Goal: Information Seeking & Learning: Check status

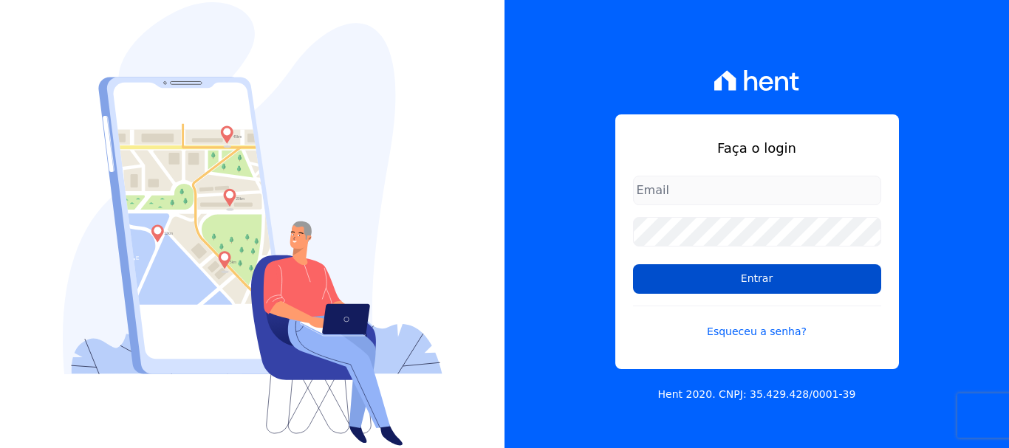
type input "documentos@fronteimoveis.com.br"
click at [681, 277] on input "Entrar" at bounding box center [757, 279] width 248 height 30
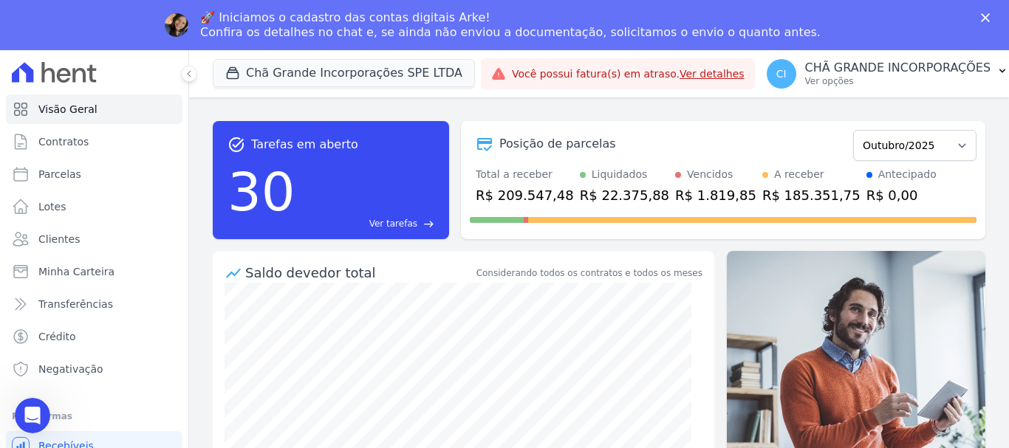
click at [980, 14] on div "🚀 Iniciamos o cadastro das contas digitais Arke! Confira os detalhes no chat e,…" at bounding box center [504, 25] width 1009 height 38
click at [982, 17] on icon "Fechar" at bounding box center [985, 17] width 9 height 9
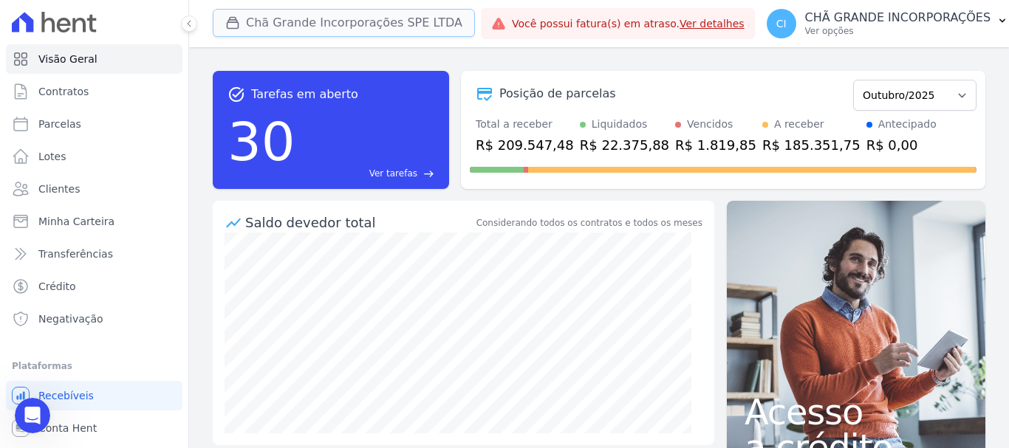
click at [278, 13] on button "Chã Grande Incorporações SPE LTDA" at bounding box center [344, 23] width 262 height 28
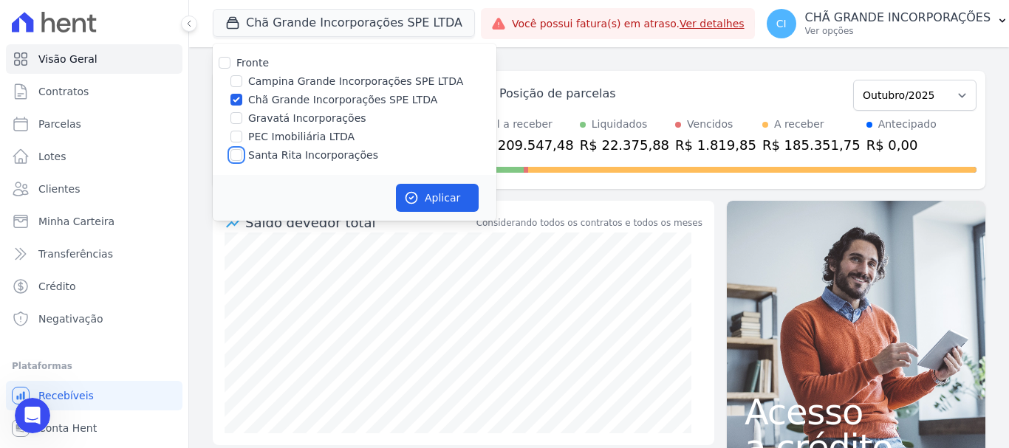
click at [236, 154] on input "Santa Rita Incorporações" at bounding box center [236, 155] width 12 height 12
checkbox input "true"
click at [235, 103] on input "Chã Grande Incorporações SPE LTDA" at bounding box center [236, 100] width 12 height 12
checkbox input "false"
click at [443, 196] on button "Aplicar" at bounding box center [437, 198] width 83 height 28
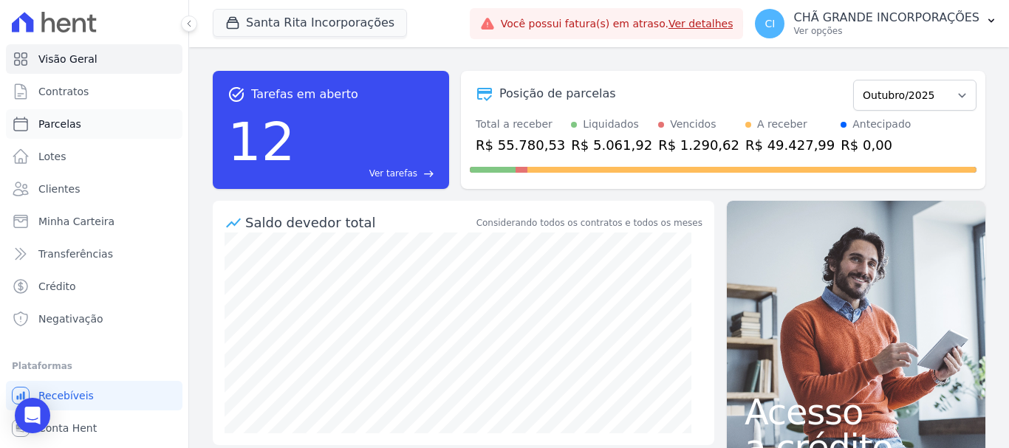
click at [67, 120] on span "Parcelas" at bounding box center [59, 124] width 43 height 15
select select
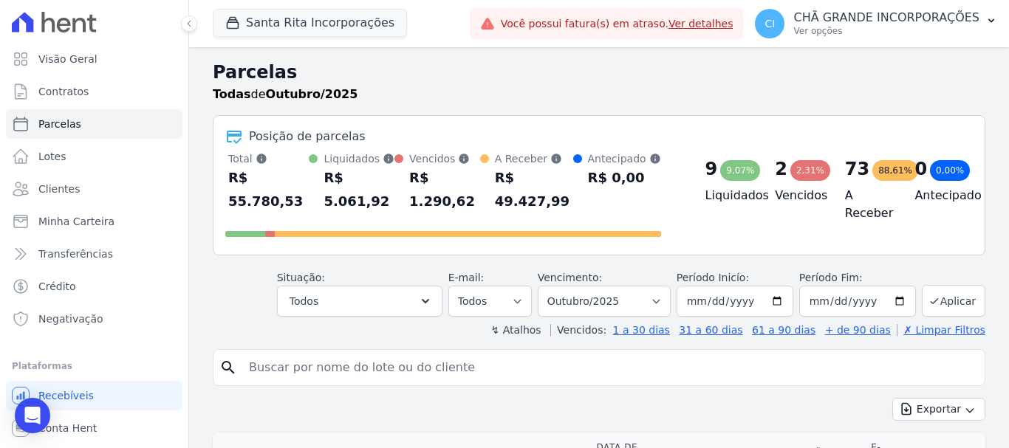
click at [298, 353] on input "search" at bounding box center [609, 368] width 738 height 30
click at [468, 353] on input "search" at bounding box center [609, 368] width 738 height 30
type input "[PERSON_NAME] [PERSON_NAME]"
select select
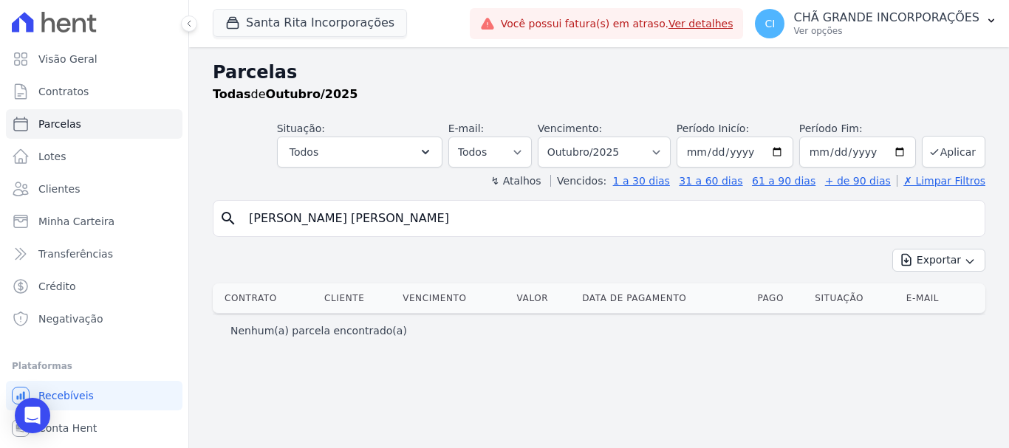
click at [416, 210] on input "[PERSON_NAME] [PERSON_NAME]" at bounding box center [609, 219] width 738 height 30
click at [274, 221] on input "[PERSON_NAME] [PERSON_NAME]" at bounding box center [609, 219] width 738 height 30
click at [496, 218] on input "[PERSON_NAME] [PERSON_NAME]" at bounding box center [609, 219] width 738 height 30
type input "[PERSON_NAME] [PERSON_NAME]"
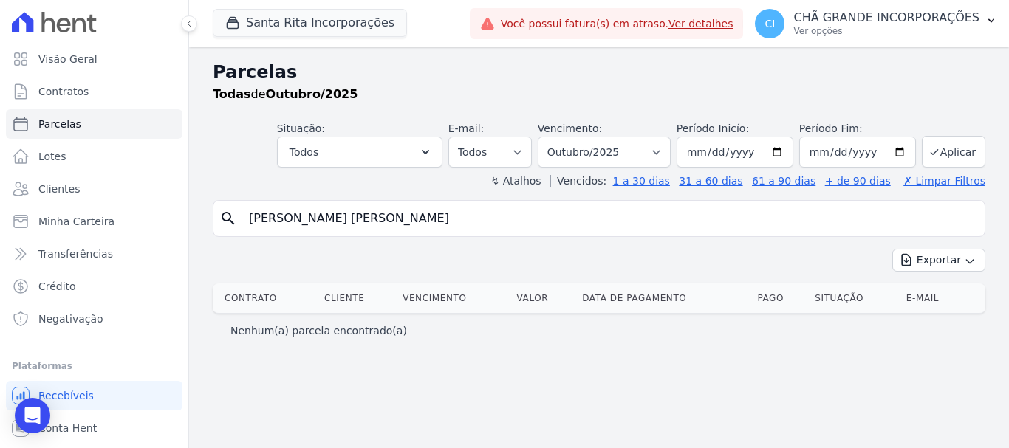
select select
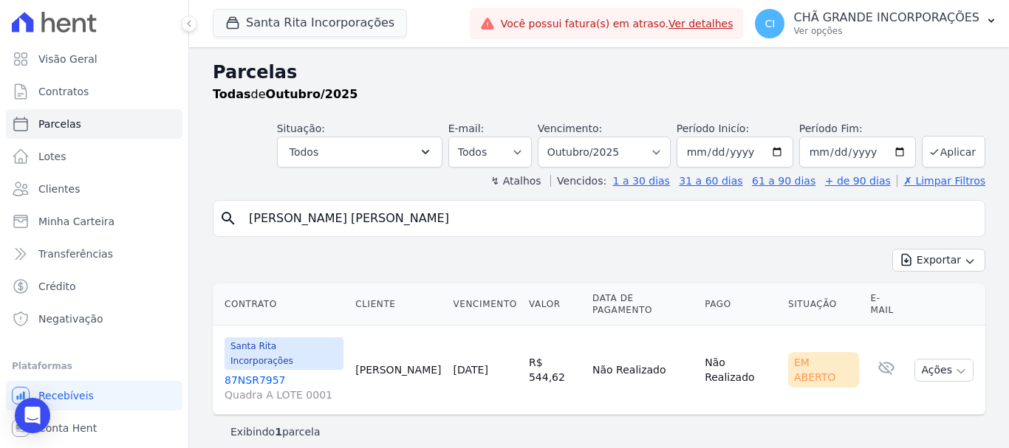
click at [250, 373] on link "87NSR7957 Quadra A LOTE 0001" at bounding box center [283, 388] width 119 height 30
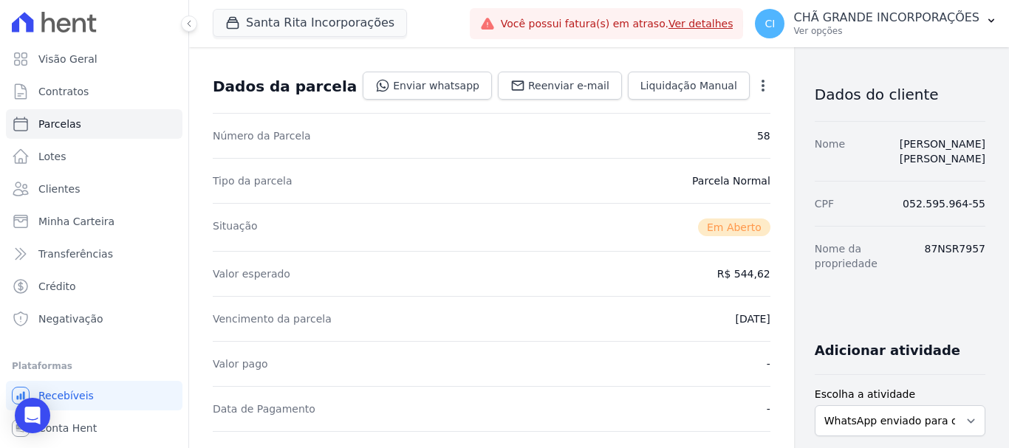
scroll to position [222, 0]
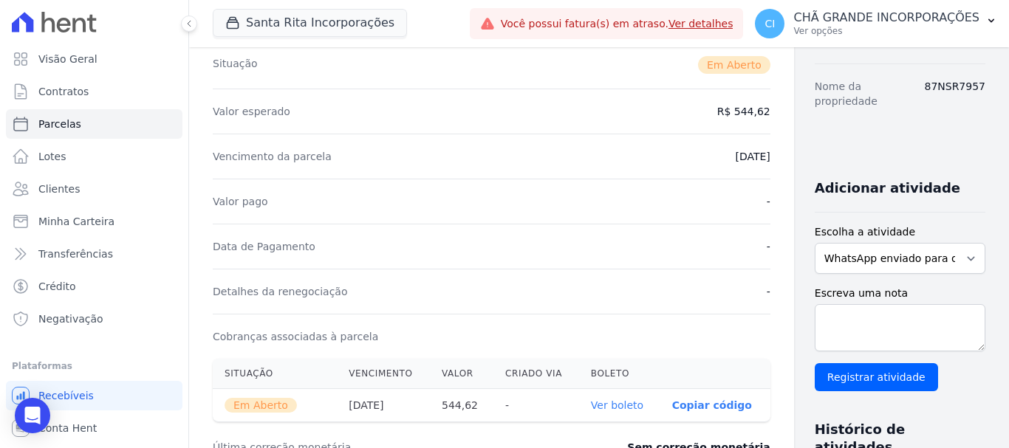
click at [591, 409] on link "Ver boleto" at bounding box center [617, 405] width 52 height 12
